Goal: Find specific page/section: Find specific page/section

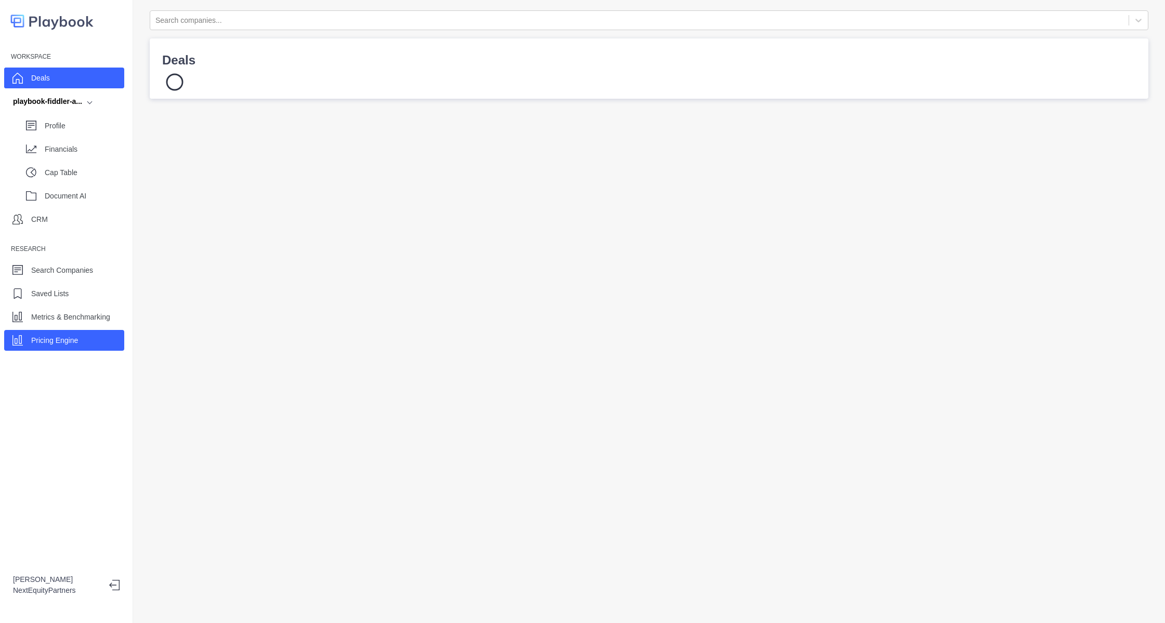
click at [41, 342] on p "Pricing Engine" at bounding box center [54, 340] width 47 height 11
click at [114, 426] on div "Workspace Deals playbook-fiddler-a... Profile Financials Cap Table Document AI …" at bounding box center [66, 311] width 133 height 623
